Goal: Task Accomplishment & Management: Manage account settings

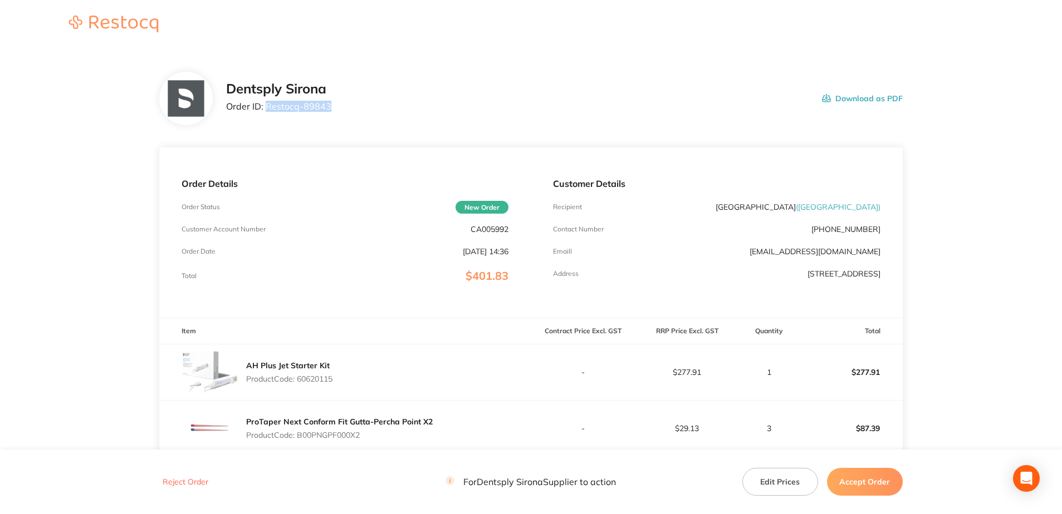
drag, startPoint x: 340, startPoint y: 109, endPoint x: 266, endPoint y: 110, distance: 74.6
click at [266, 110] on div "Dentsply Sirona Order ID: Restocq- 89843 Download as PDF" at bounding box center [564, 98] width 676 height 35
copy p "Restocq- 89843"
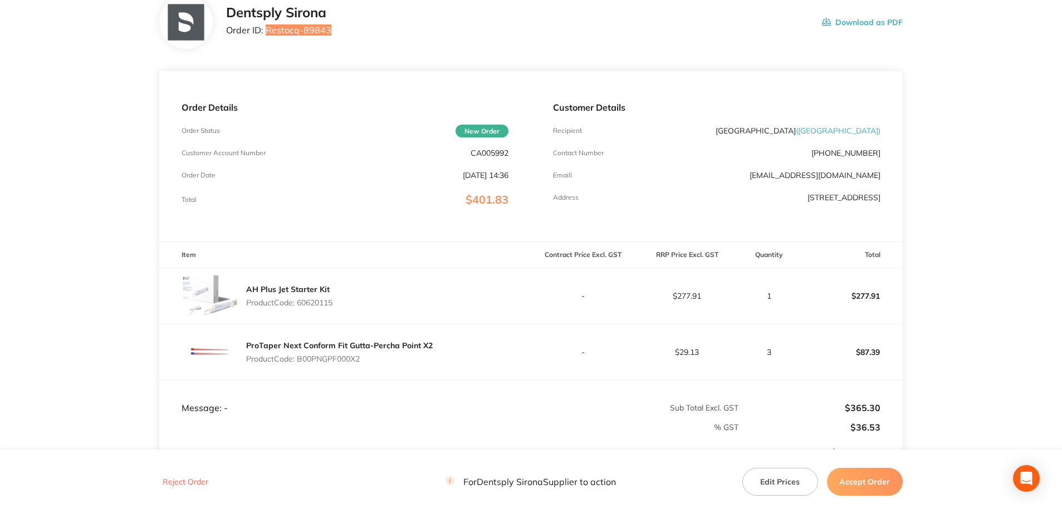
scroll to position [219, 0]
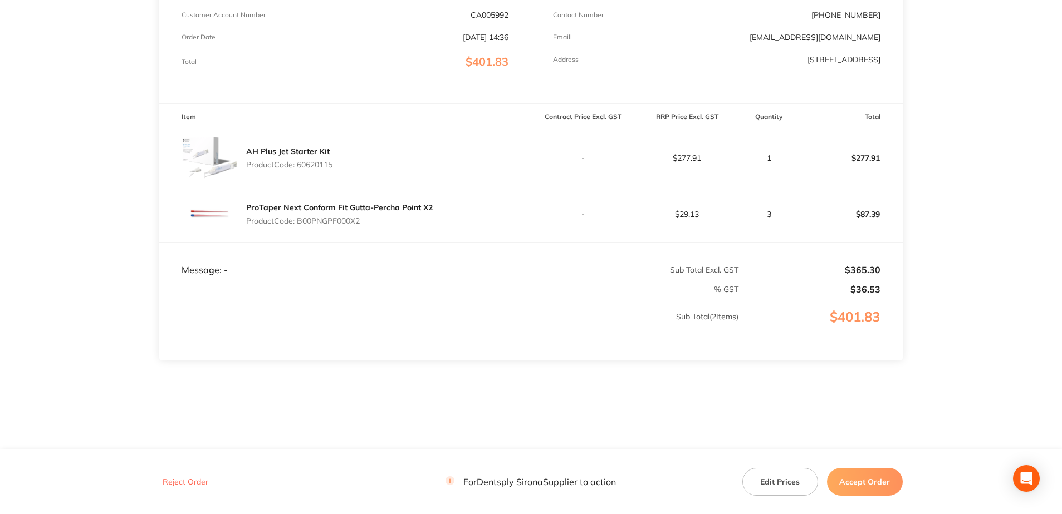
drag, startPoint x: 344, startPoint y: 172, endPoint x: 301, endPoint y: 170, distance: 43.5
click at [301, 170] on div "AH Plus Jet Starter Kit Product Code: 60620115" at bounding box center [344, 158] width 371 height 56
copy p "60620115"
drag, startPoint x: 373, startPoint y: 218, endPoint x: 300, endPoint y: 227, distance: 74.0
click at [300, 227] on div "ProTaper Next Conform Fit Gutta-Percha Point X2 Product Code: B00PNGPF000X2" at bounding box center [339, 214] width 187 height 31
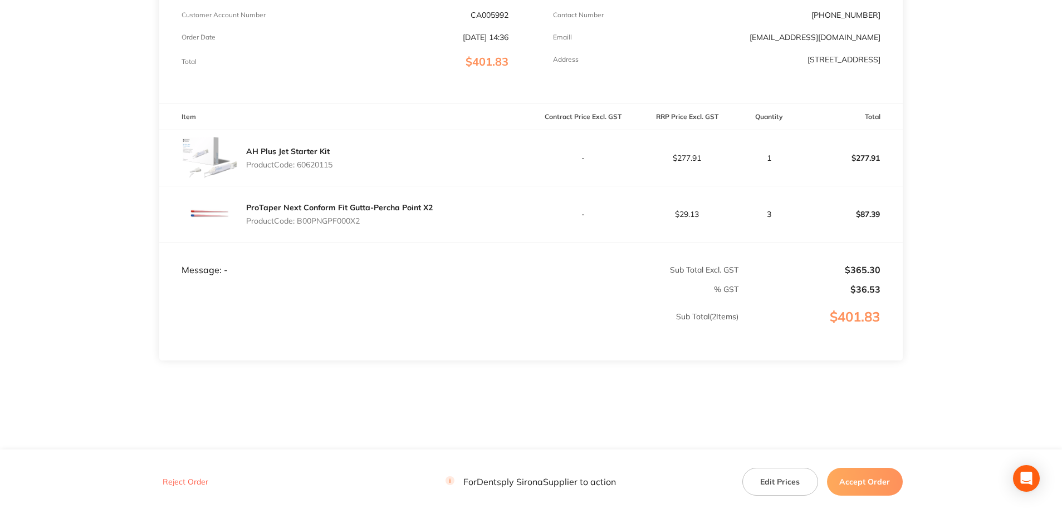
copy p "B00PNGPF000X2"
click at [861, 486] on button "Accept Order" at bounding box center [865, 482] width 76 height 28
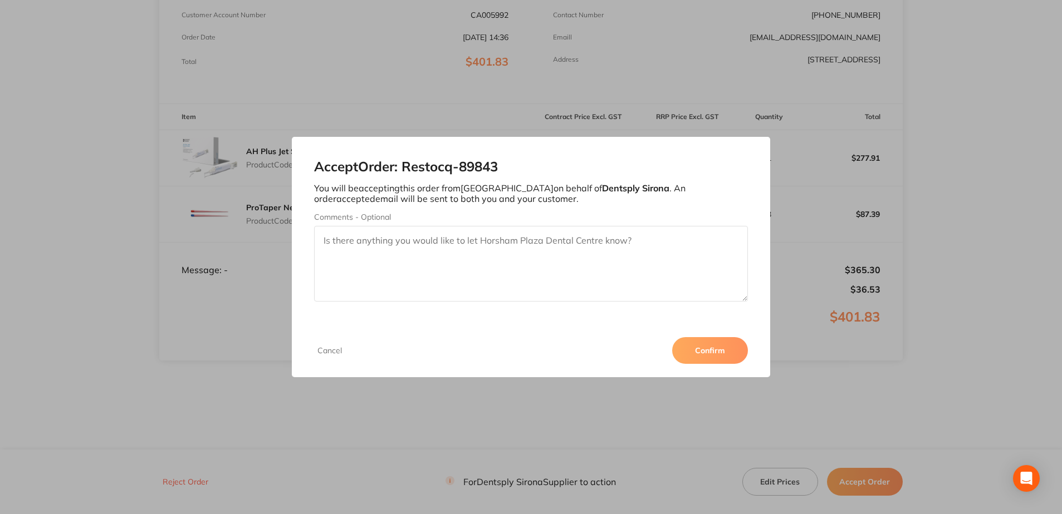
click at [715, 349] on button "Confirm" at bounding box center [710, 350] width 76 height 27
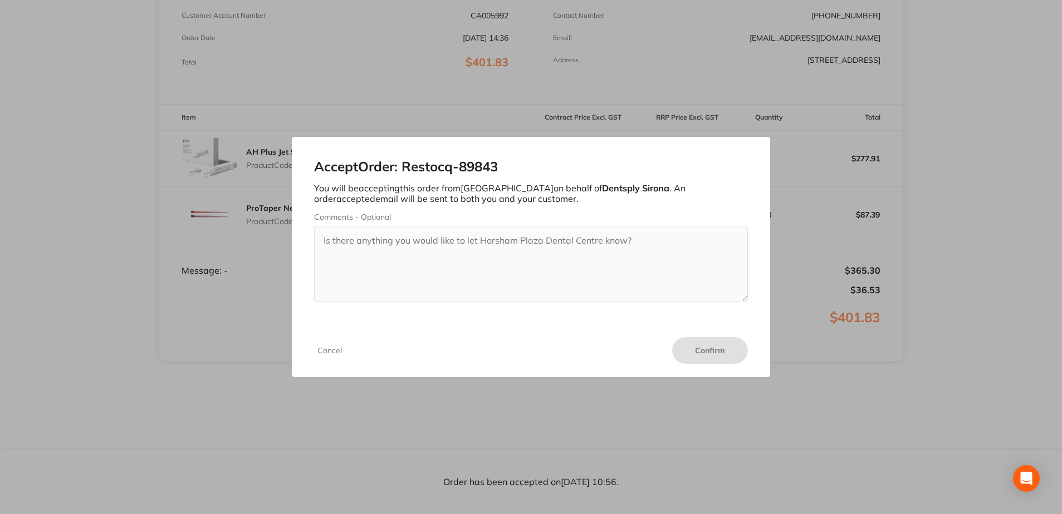
scroll to position [219, 0]
